Goal: Task Accomplishment & Management: Use online tool/utility

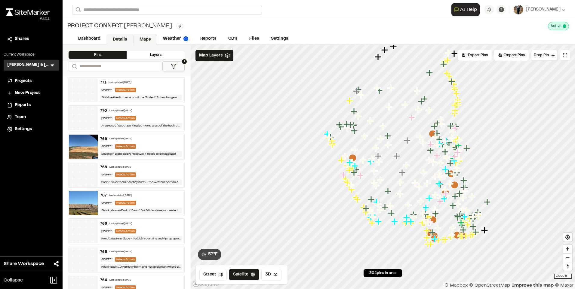
click at [123, 35] on link "Details" at bounding box center [119, 39] width 27 height 11
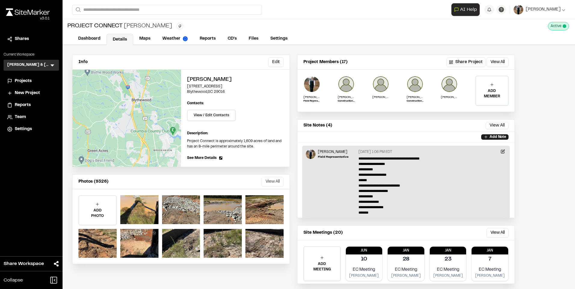
click at [275, 183] on button "View All" at bounding box center [273, 182] width 22 height 10
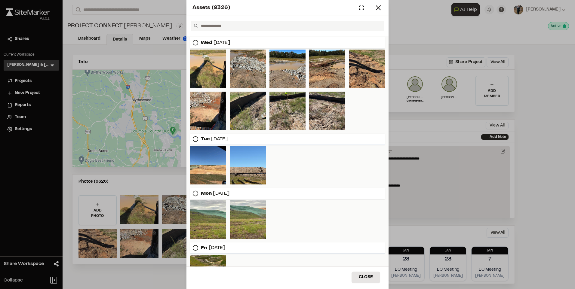
click at [407, 50] on div "Assets ( 9326 ) [DATE] [DATE] [DATE] [DATE] [DATE] Close Select Download Zoom t…" at bounding box center [287, 144] width 575 height 289
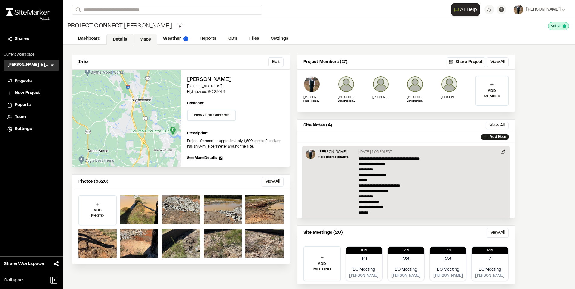
click at [146, 39] on link "Maps" at bounding box center [145, 39] width 24 height 11
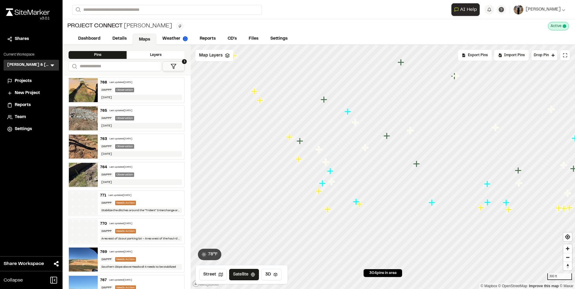
click at [298, 162] on icon "Map marker" at bounding box center [298, 159] width 7 height 7
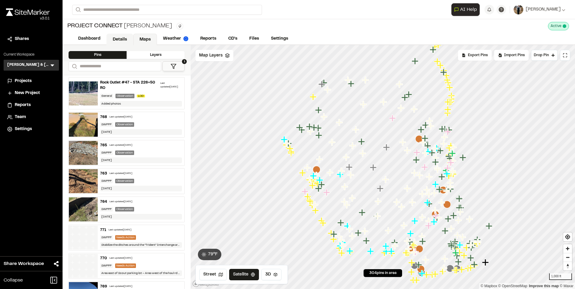
click at [126, 38] on link "Details" at bounding box center [119, 39] width 27 height 11
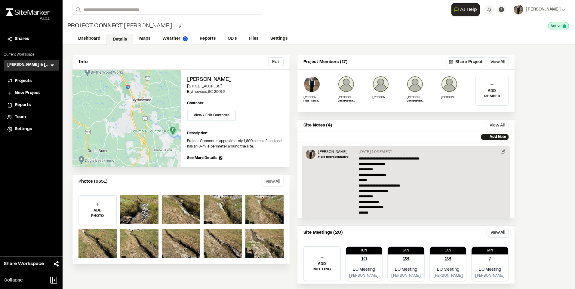
click at [270, 181] on button "View All" at bounding box center [273, 182] width 22 height 10
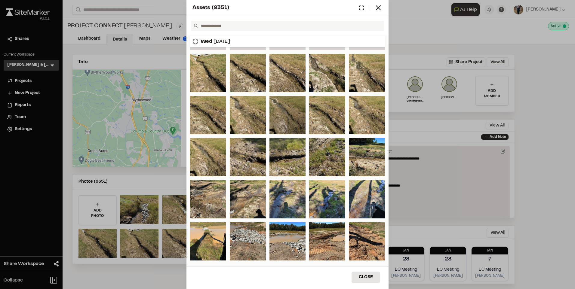
scroll to position [53, 0]
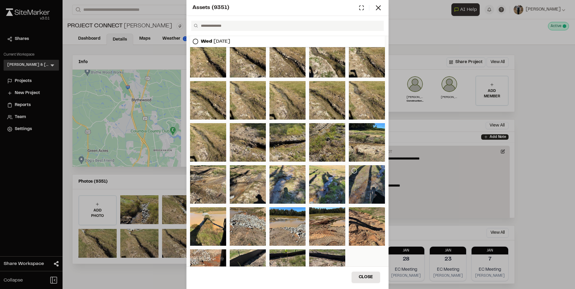
click at [351, 169] on icon at bounding box center [354, 171] width 6 height 6
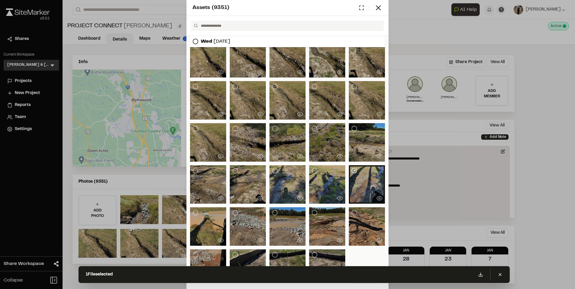
click at [313, 167] on div at bounding box center [327, 184] width 36 height 39
click at [290, 164] on div at bounding box center [287, 142] width 195 height 291
click at [273, 166] on div at bounding box center [288, 184] width 36 height 39
click at [244, 168] on div at bounding box center [248, 184] width 36 height 39
click at [205, 173] on div at bounding box center [208, 184] width 36 height 39
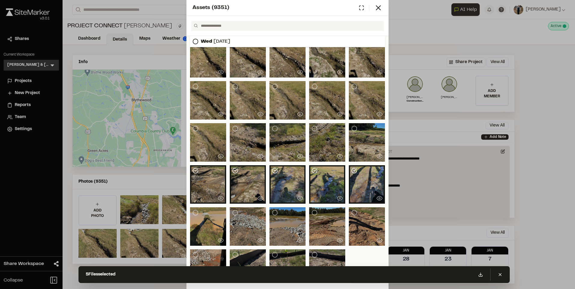
click at [204, 146] on div at bounding box center [208, 142] width 36 height 39
click at [255, 130] on div at bounding box center [248, 142] width 36 height 39
click at [288, 128] on div at bounding box center [288, 142] width 36 height 39
click at [332, 127] on div at bounding box center [327, 142] width 36 height 39
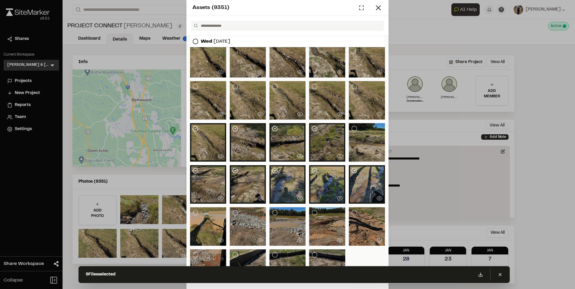
click at [360, 130] on div at bounding box center [367, 142] width 36 height 39
click at [353, 94] on div at bounding box center [367, 100] width 36 height 39
click at [319, 93] on div at bounding box center [327, 100] width 36 height 39
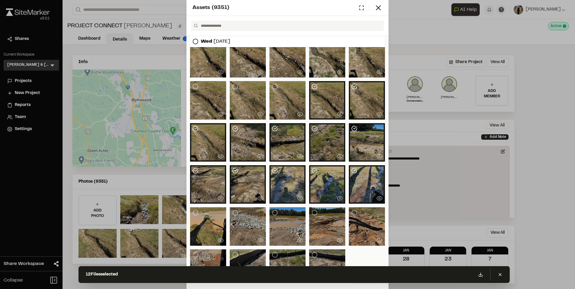
click at [284, 96] on div at bounding box center [288, 100] width 36 height 39
click at [250, 96] on div at bounding box center [248, 100] width 36 height 39
click at [213, 94] on div at bounding box center [208, 100] width 36 height 39
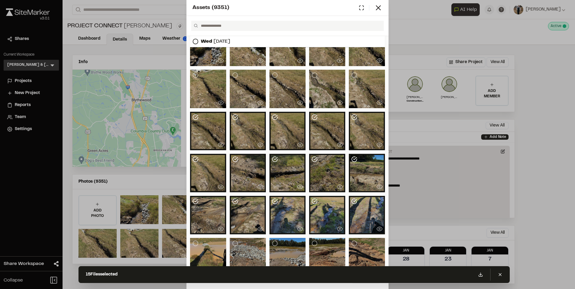
scroll to position [0, 0]
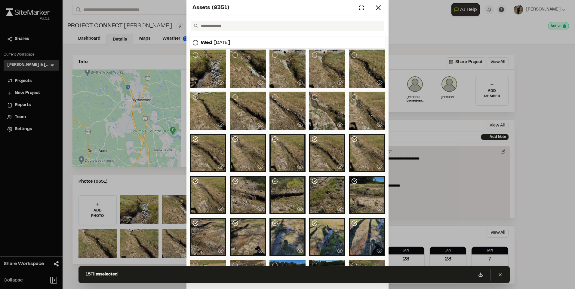
click at [360, 101] on div at bounding box center [367, 111] width 36 height 39
click at [313, 109] on div at bounding box center [327, 111] width 36 height 39
click at [282, 103] on div at bounding box center [288, 111] width 36 height 39
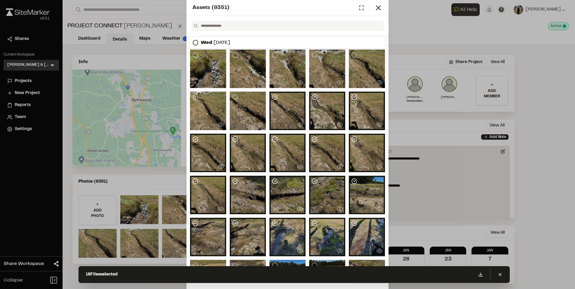
click at [256, 105] on div at bounding box center [248, 111] width 36 height 39
click at [209, 105] on div at bounding box center [208, 111] width 36 height 39
click at [364, 56] on div at bounding box center [367, 69] width 36 height 39
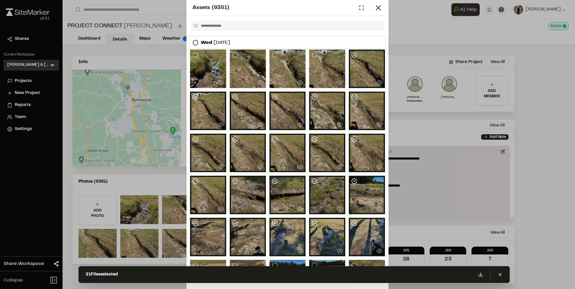
click at [315, 64] on div at bounding box center [327, 69] width 36 height 39
click at [284, 65] on div at bounding box center [288, 69] width 36 height 39
click at [241, 71] on div at bounding box center [248, 69] width 36 height 39
click at [208, 70] on div at bounding box center [208, 69] width 36 height 39
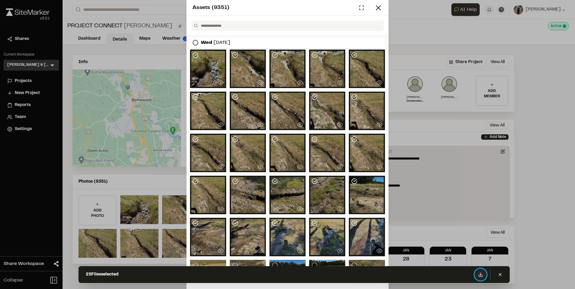
click at [482, 275] on icon at bounding box center [480, 275] width 5 height 5
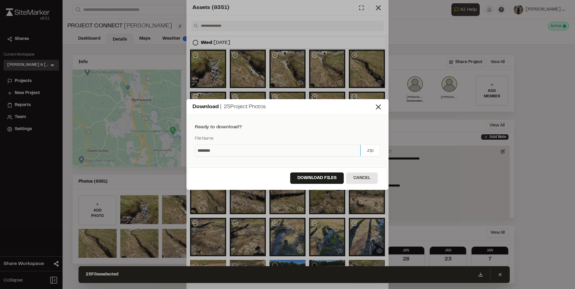
click at [235, 146] on input "********" at bounding box center [277, 150] width 165 height 11
type input "**********"
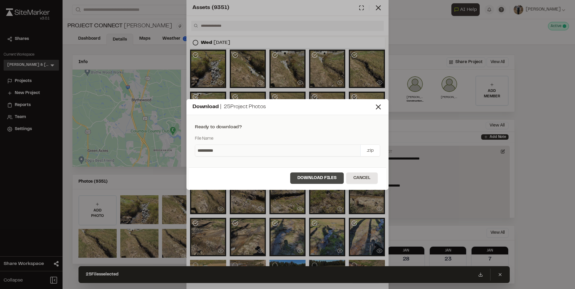
click at [314, 179] on button "Download Files" at bounding box center [317, 178] width 54 height 11
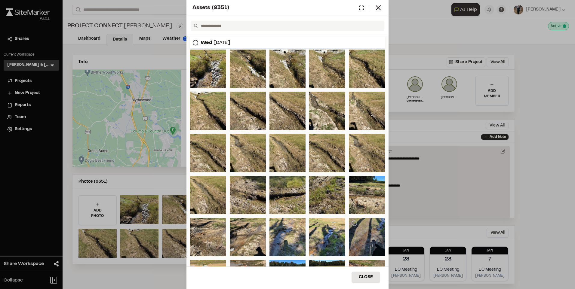
drag, startPoint x: 107, startPoint y: 102, endPoint x: 99, endPoint y: 105, distance: 8.9
click at [107, 102] on div "Assets ( 9351 ) Wed Oct 15, 2025 Tue Oct 14, 2025 Mon Oct 13, 2025 Fri Oct 10, …" at bounding box center [287, 144] width 575 height 289
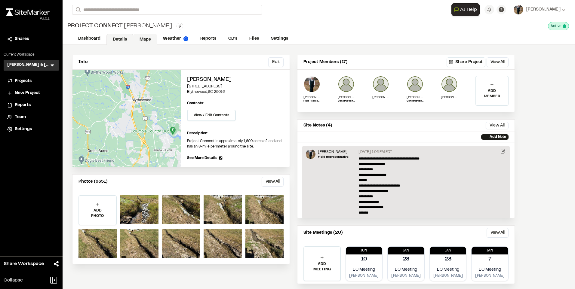
click at [146, 39] on link "Maps" at bounding box center [145, 39] width 24 height 11
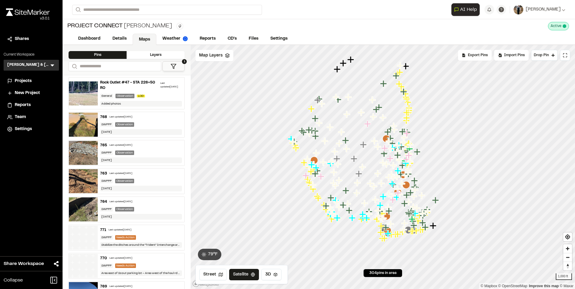
click at [130, 176] on div "763 Last updated Oct 15, 2025" at bounding box center [141, 173] width 82 height 5
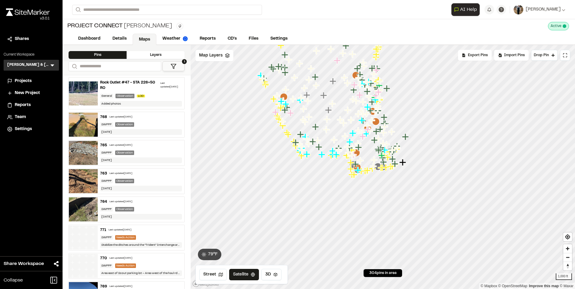
click at [117, 208] on div "Observation" at bounding box center [124, 209] width 19 height 5
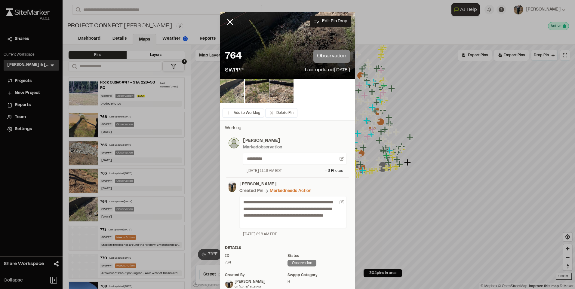
click at [226, 91] on img at bounding box center [232, 91] width 24 height 24
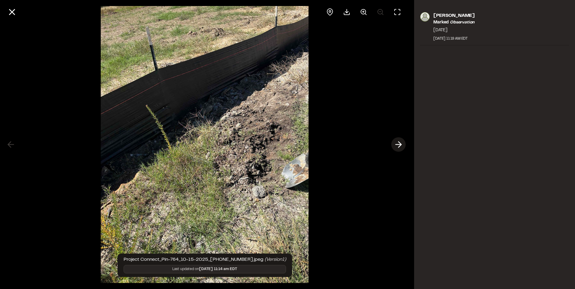
click at [401, 146] on polyline at bounding box center [400, 145] width 3 height 6
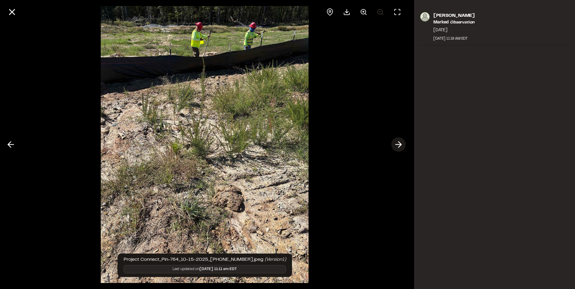
click at [401, 146] on polyline at bounding box center [400, 145] width 3 height 6
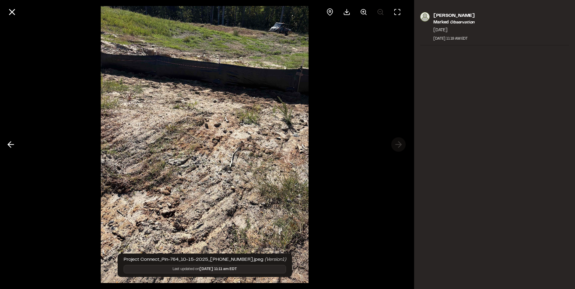
click at [401, 146] on div at bounding box center [204, 144] width 409 height 289
click at [12, 11] on icon at bounding box center [12, 12] width 10 height 10
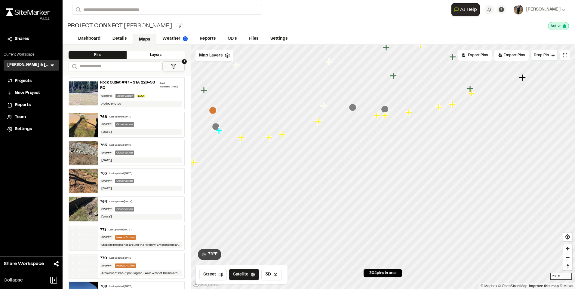
click at [384, 107] on icon "Map marker" at bounding box center [385, 110] width 8 height 8
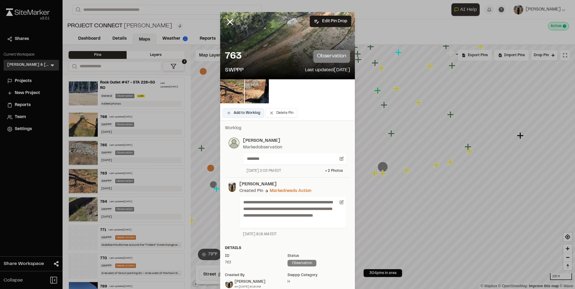
click at [238, 110] on button "Add to Worklog" at bounding box center [244, 113] width 42 height 10
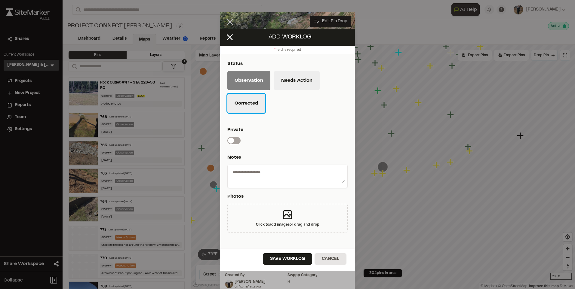
click at [251, 106] on button "Corrected" at bounding box center [246, 103] width 38 height 19
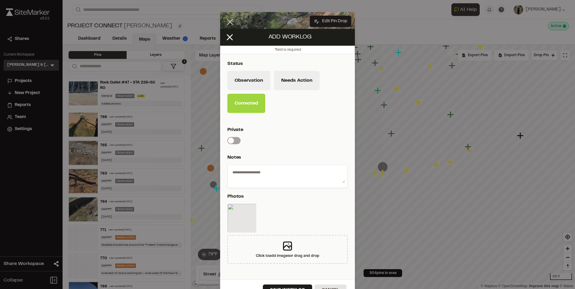
click at [267, 170] on textarea at bounding box center [287, 176] width 115 height 16
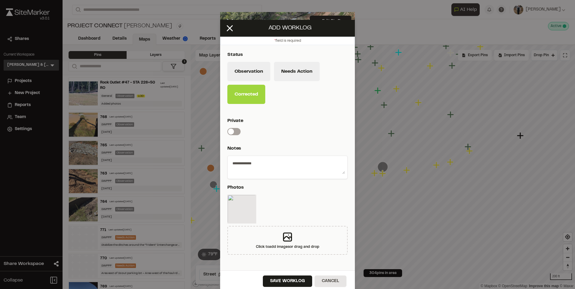
scroll to position [13, 0]
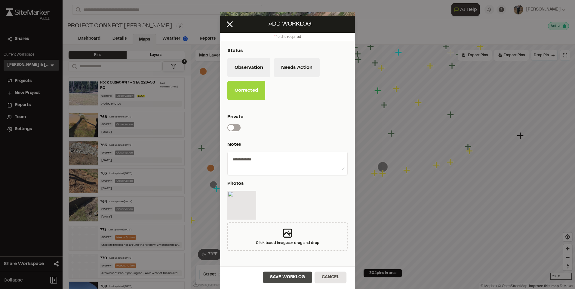
type textarea "**********"
click at [273, 276] on button "Save Worklog" at bounding box center [287, 277] width 49 height 11
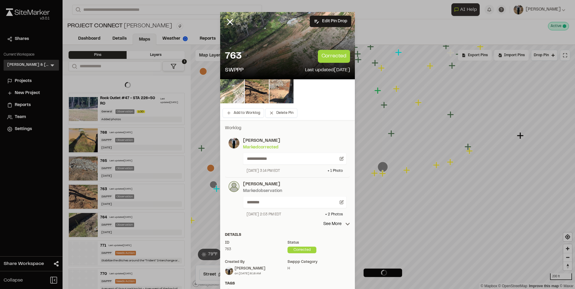
click at [270, 93] on img at bounding box center [282, 91] width 24 height 24
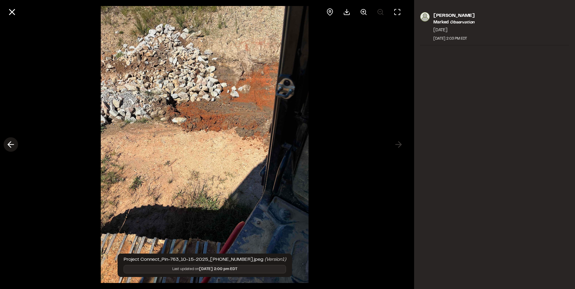
click at [10, 142] on icon at bounding box center [11, 145] width 10 height 10
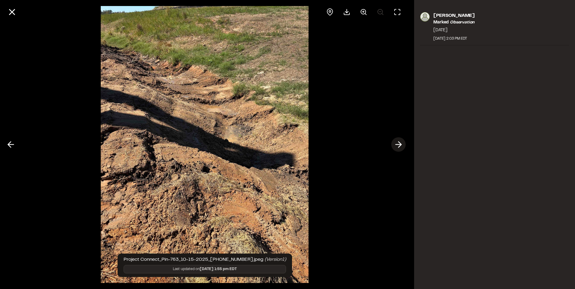
click at [396, 145] on line at bounding box center [399, 145] width 6 height 0
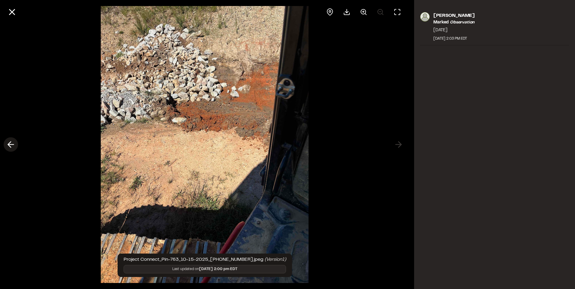
click at [7, 147] on icon at bounding box center [11, 145] width 10 height 10
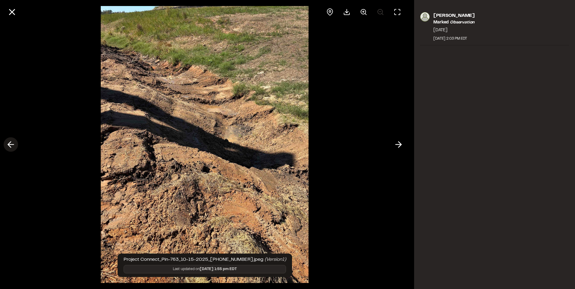
click at [14, 145] on icon at bounding box center [11, 145] width 10 height 10
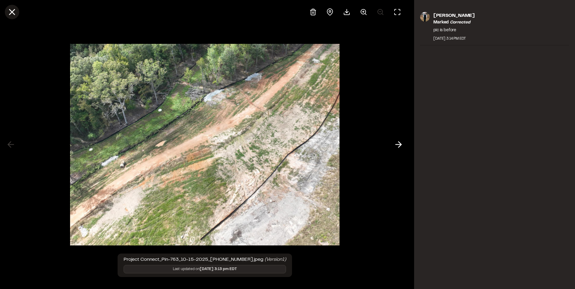
click at [15, 11] on icon at bounding box center [12, 12] width 10 height 10
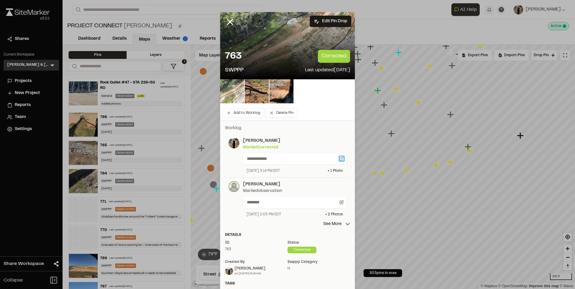
click at [340, 157] on icon at bounding box center [342, 159] width 4 height 4
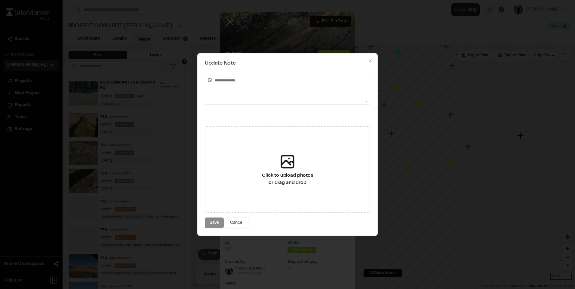
type textarea "**********"
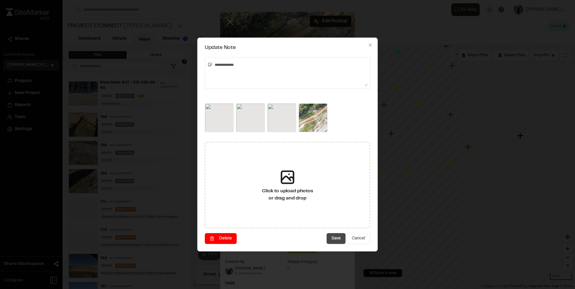
click at [334, 237] on button "Save" at bounding box center [336, 238] width 19 height 11
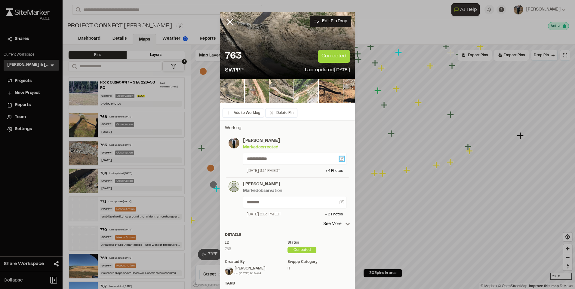
click at [341, 158] on icon at bounding box center [342, 158] width 2 height 2
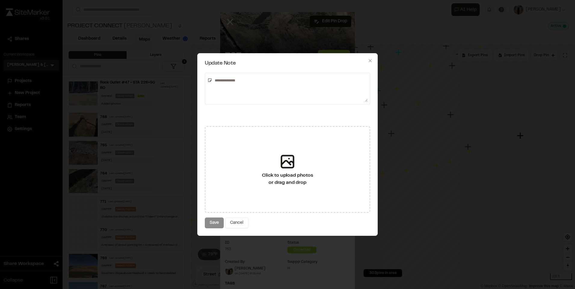
type textarea "**********"
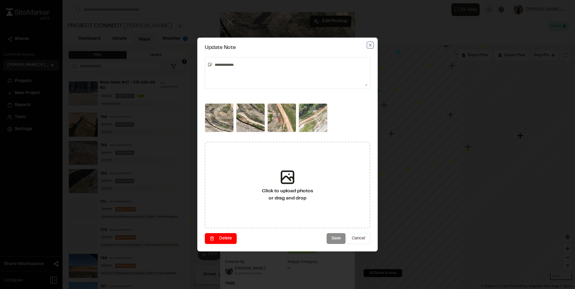
click at [371, 44] on icon "button" at bounding box center [370, 45] width 5 height 5
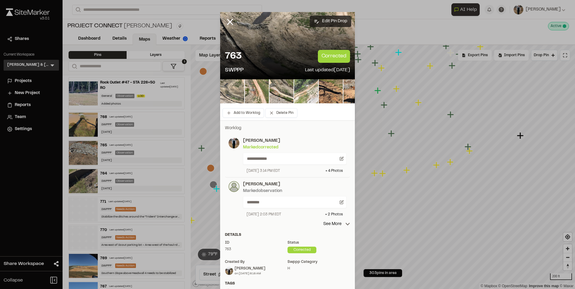
click at [321, 23] on button "Edit Pin Drop" at bounding box center [331, 21] width 42 height 11
select select "****"
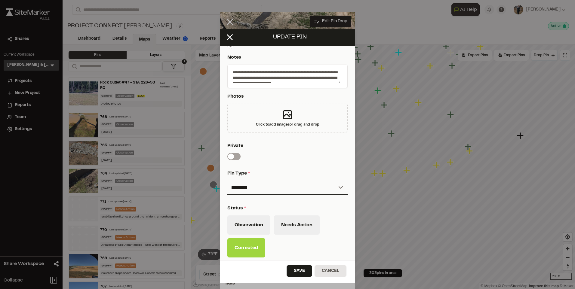
scroll to position [150, 0]
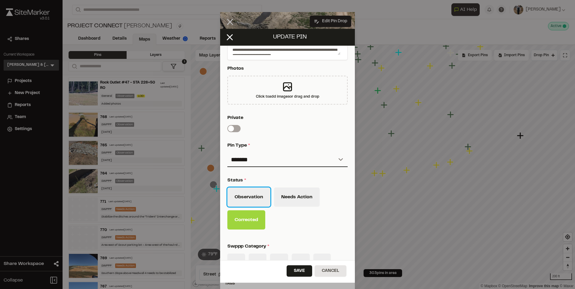
click at [254, 197] on button "Observation" at bounding box center [248, 197] width 43 height 19
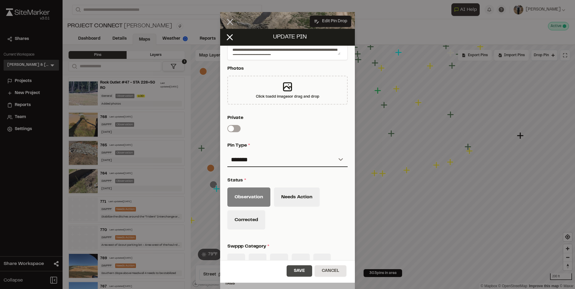
click at [307, 272] on button "Save" at bounding box center [300, 271] width 26 height 11
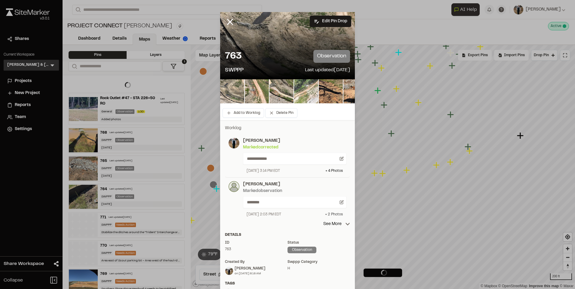
click at [333, 213] on div "+ 2 Photo s" at bounding box center [334, 214] width 18 height 5
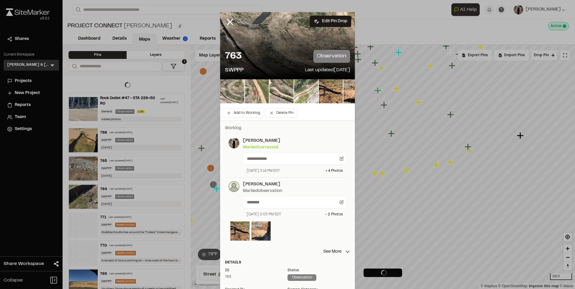
click at [257, 230] on img at bounding box center [261, 231] width 19 height 19
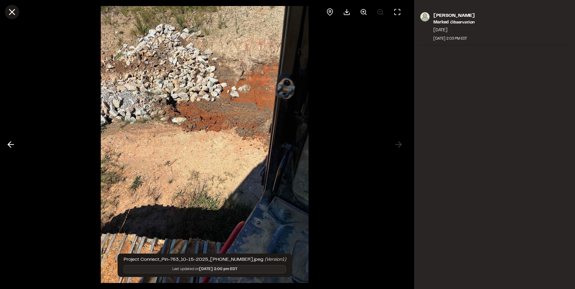
click at [11, 11] on line at bounding box center [12, 12] width 5 height 5
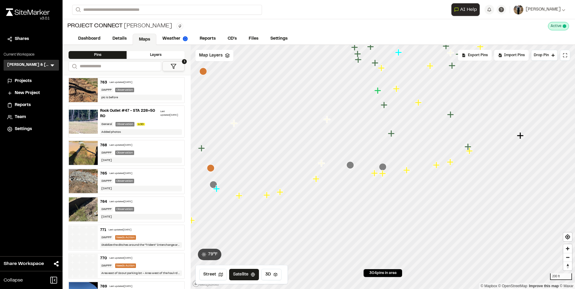
click at [350, 166] on icon "Map marker" at bounding box center [351, 166] width 8 height 8
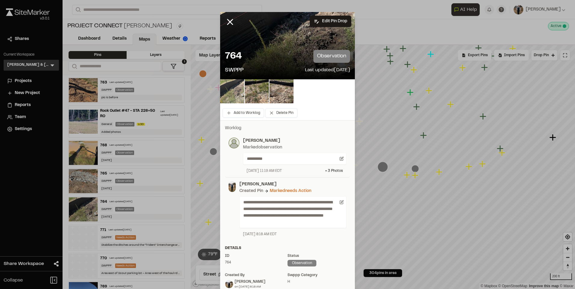
click at [237, 89] on img at bounding box center [232, 91] width 24 height 24
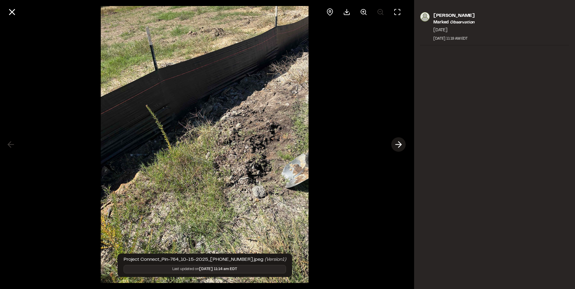
click at [397, 140] on icon at bounding box center [399, 145] width 10 height 10
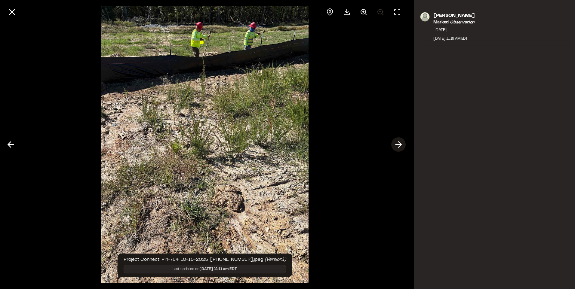
click at [397, 140] on icon at bounding box center [399, 145] width 10 height 10
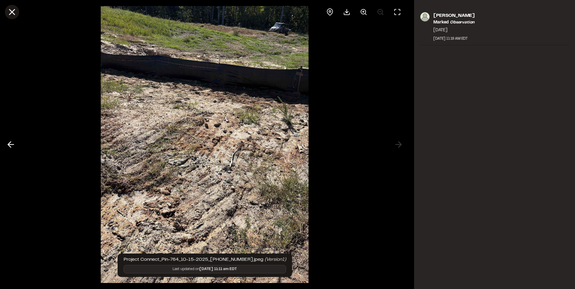
click at [12, 14] on icon at bounding box center [12, 12] width 10 height 10
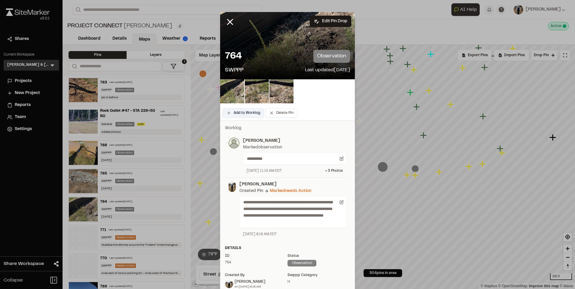
click at [233, 110] on button "Add to Worklog" at bounding box center [244, 113] width 42 height 10
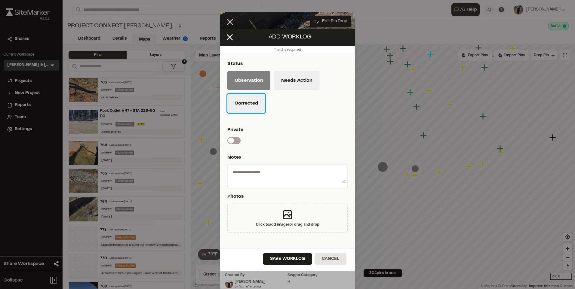
click at [233, 97] on button "Corrected" at bounding box center [246, 103] width 38 height 19
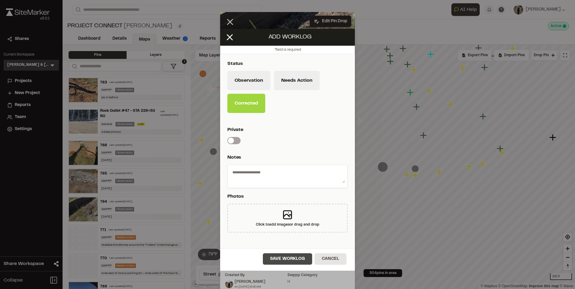
click at [276, 258] on button "Save Worklog" at bounding box center [287, 259] width 49 height 11
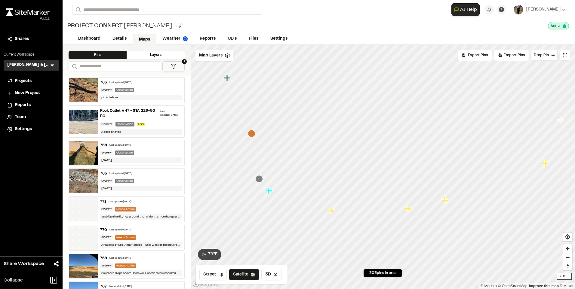
click at [257, 181] on icon "Map marker" at bounding box center [259, 179] width 8 height 8
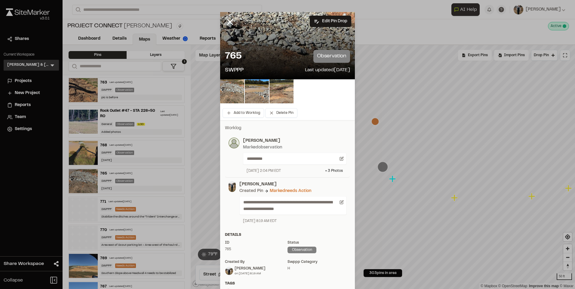
click at [284, 91] on img at bounding box center [282, 91] width 24 height 24
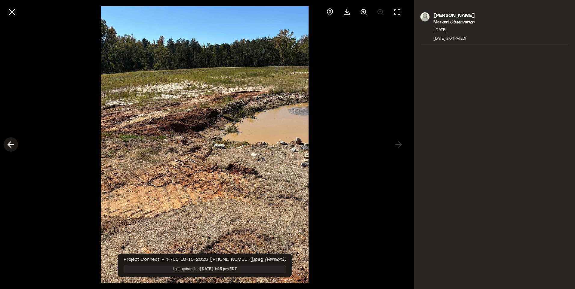
click at [11, 144] on icon at bounding box center [11, 145] width 10 height 10
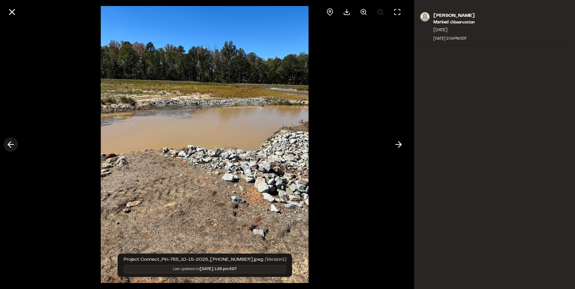
click at [12, 146] on icon at bounding box center [11, 145] width 10 height 10
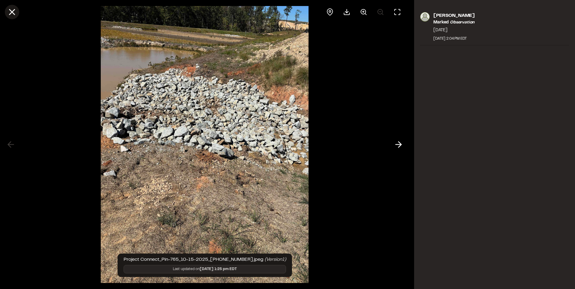
click at [12, 14] on icon at bounding box center [12, 12] width 10 height 10
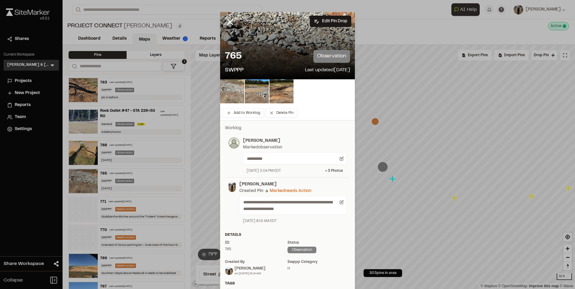
click at [228, 90] on img at bounding box center [232, 91] width 24 height 24
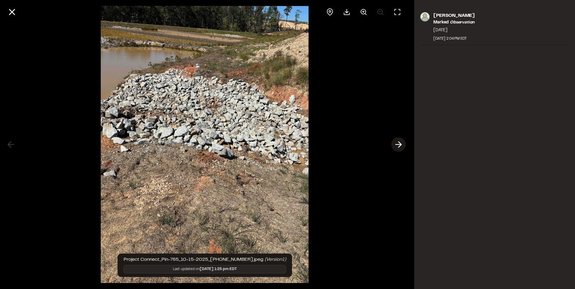
click at [394, 146] on icon at bounding box center [399, 145] width 10 height 10
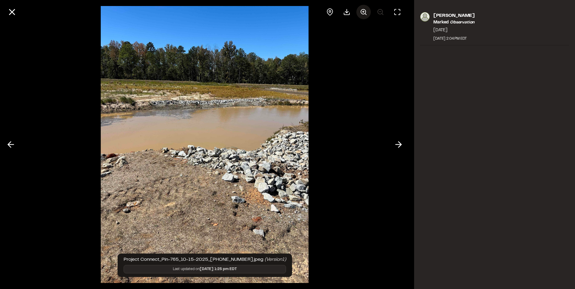
click at [360, 14] on icon at bounding box center [363, 11] width 7 height 7
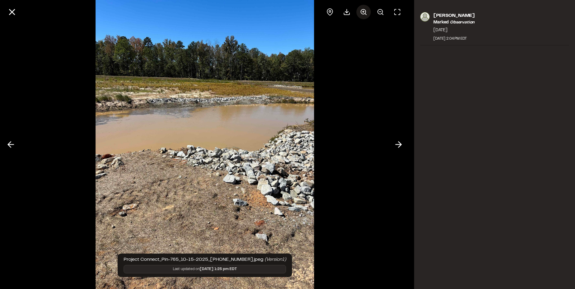
click at [360, 14] on icon at bounding box center [363, 11] width 7 height 7
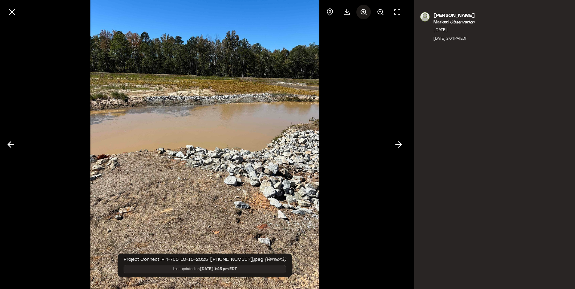
click at [360, 14] on icon at bounding box center [363, 11] width 7 height 7
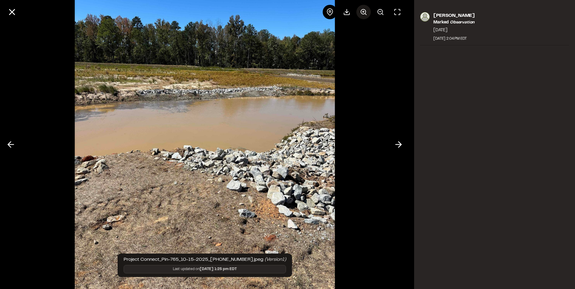
click at [360, 14] on icon at bounding box center [363, 11] width 7 height 7
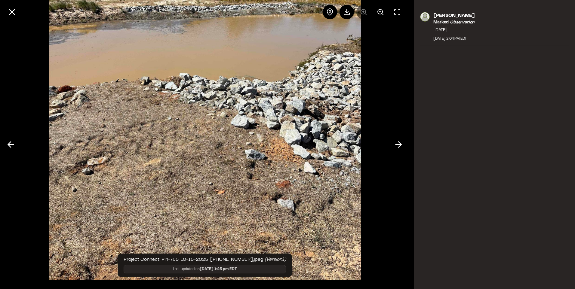
scroll to position [0, 0]
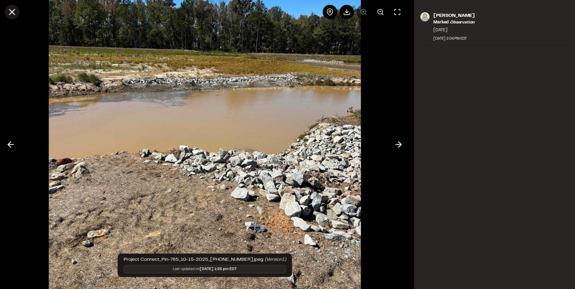
click at [8, 14] on icon at bounding box center [12, 12] width 10 height 10
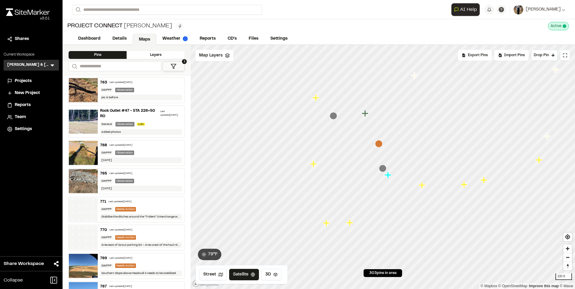
click at [332, 117] on icon "Map marker" at bounding box center [334, 116] width 8 height 8
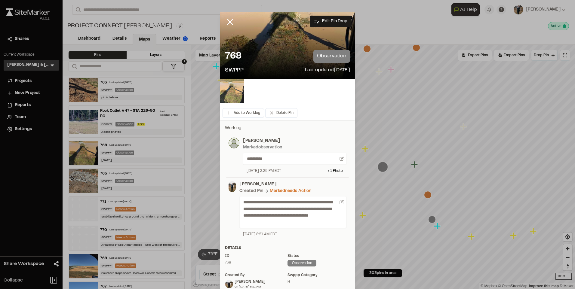
click at [236, 91] on img at bounding box center [232, 91] width 24 height 24
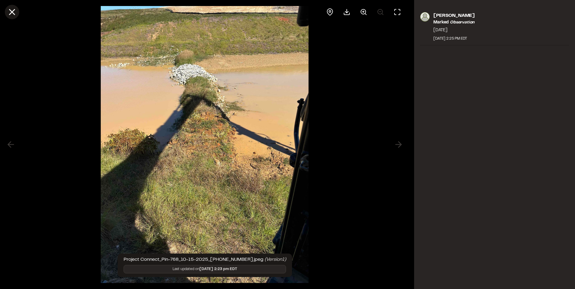
click at [9, 14] on icon at bounding box center [12, 12] width 10 height 10
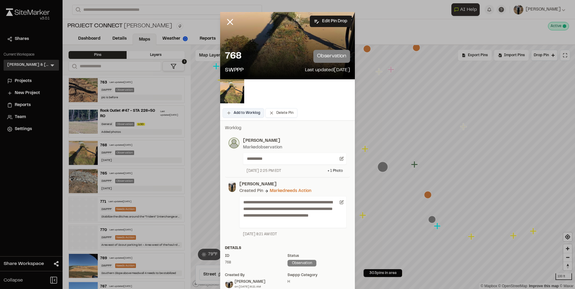
click at [229, 113] on button "Add to Worklog" at bounding box center [244, 113] width 42 height 10
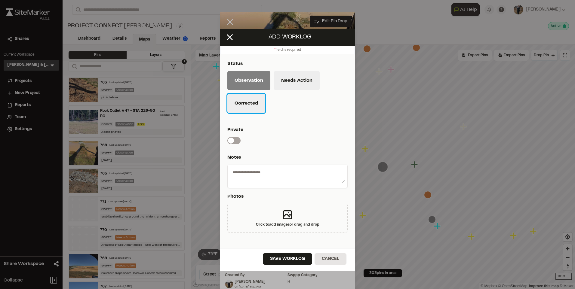
click at [249, 103] on button "Corrected" at bounding box center [246, 103] width 38 height 19
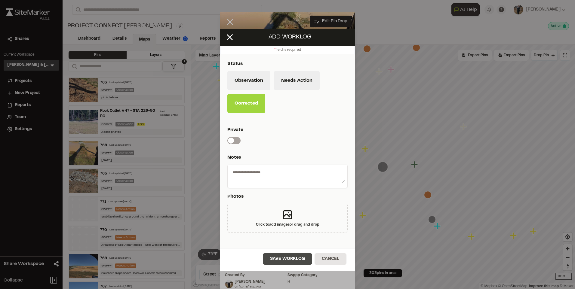
click at [282, 255] on button "Save Worklog" at bounding box center [287, 259] width 49 height 11
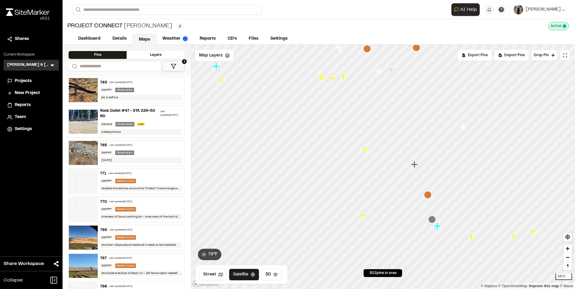
click at [433, 221] on icon "Map marker" at bounding box center [432, 220] width 8 height 8
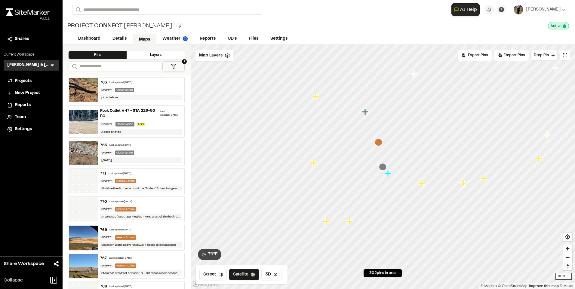
click at [378, 143] on icon "Map marker" at bounding box center [379, 143] width 8 height 8
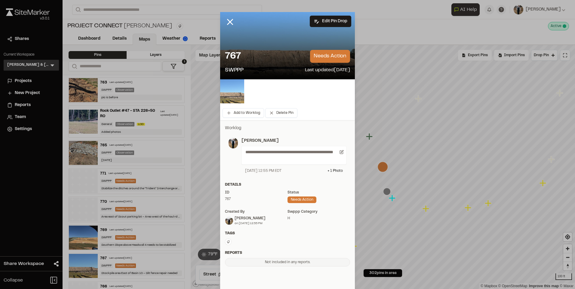
click at [231, 90] on img at bounding box center [232, 91] width 24 height 24
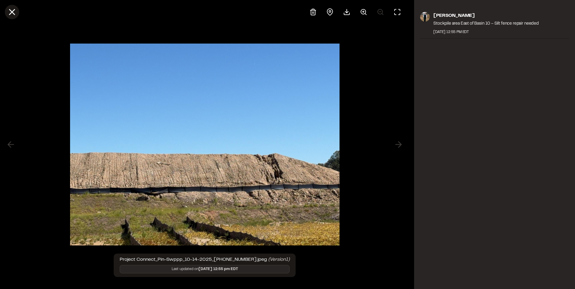
click at [12, 14] on icon at bounding box center [12, 12] width 10 height 10
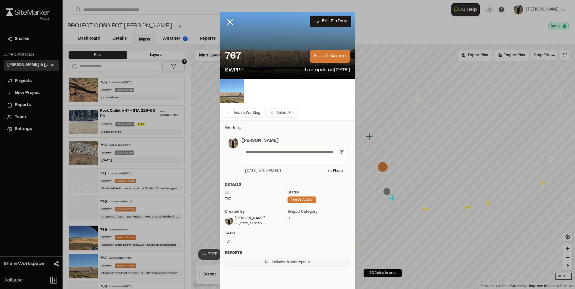
click at [221, 95] on img at bounding box center [232, 91] width 24 height 24
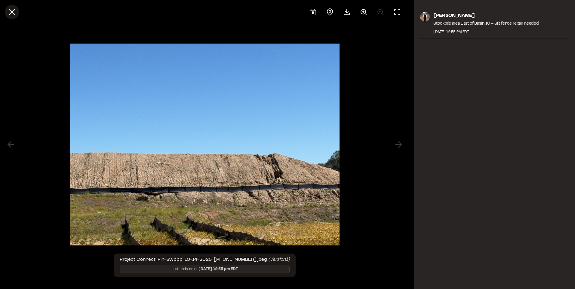
click at [10, 13] on icon at bounding box center [12, 12] width 10 height 10
